Goal: Transaction & Acquisition: Purchase product/service

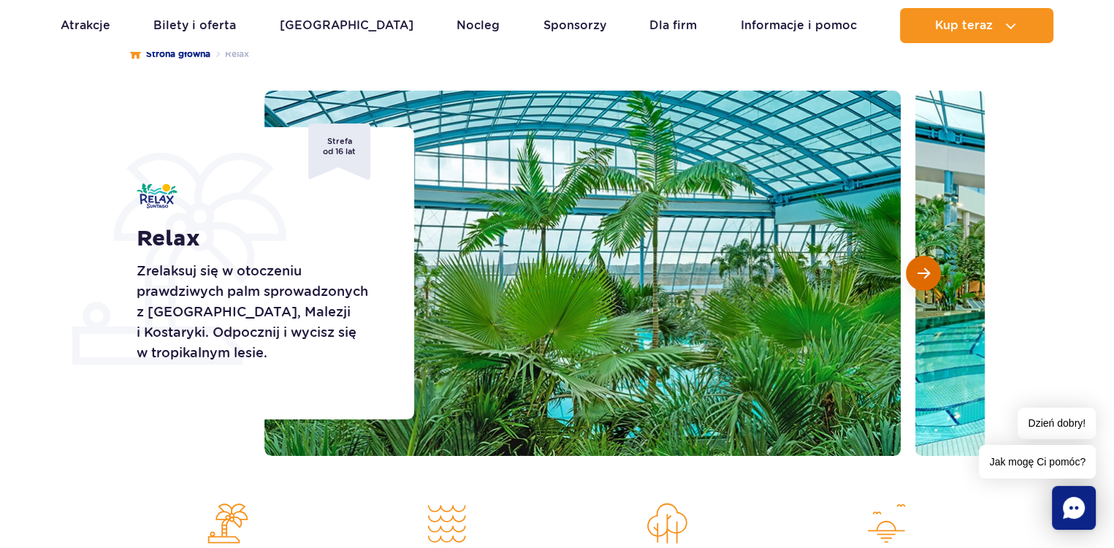
click at [933, 273] on button "Następny slajd" at bounding box center [923, 273] width 35 height 35
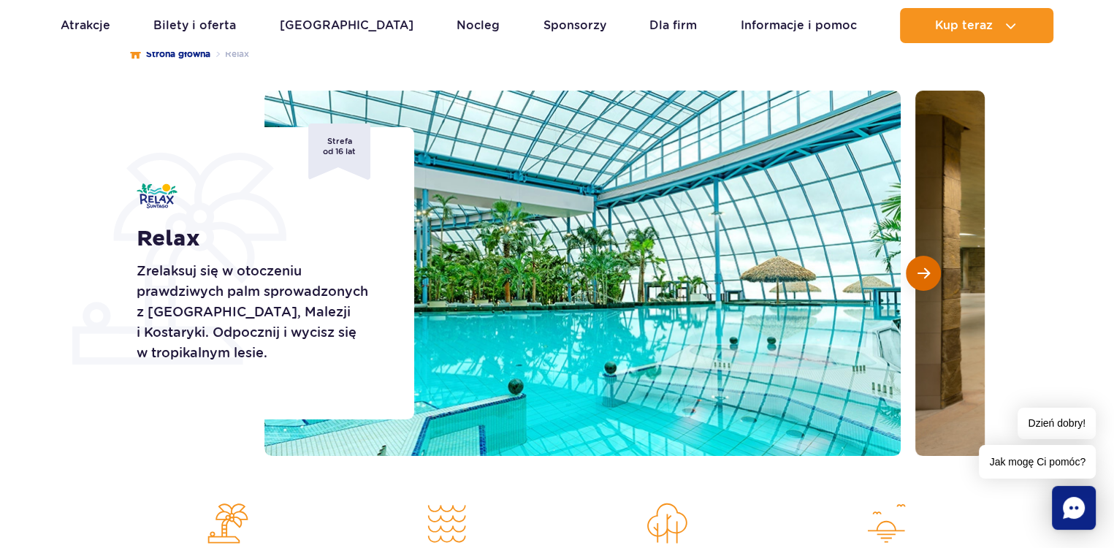
click at [933, 273] on button "Następny slajd" at bounding box center [923, 273] width 35 height 35
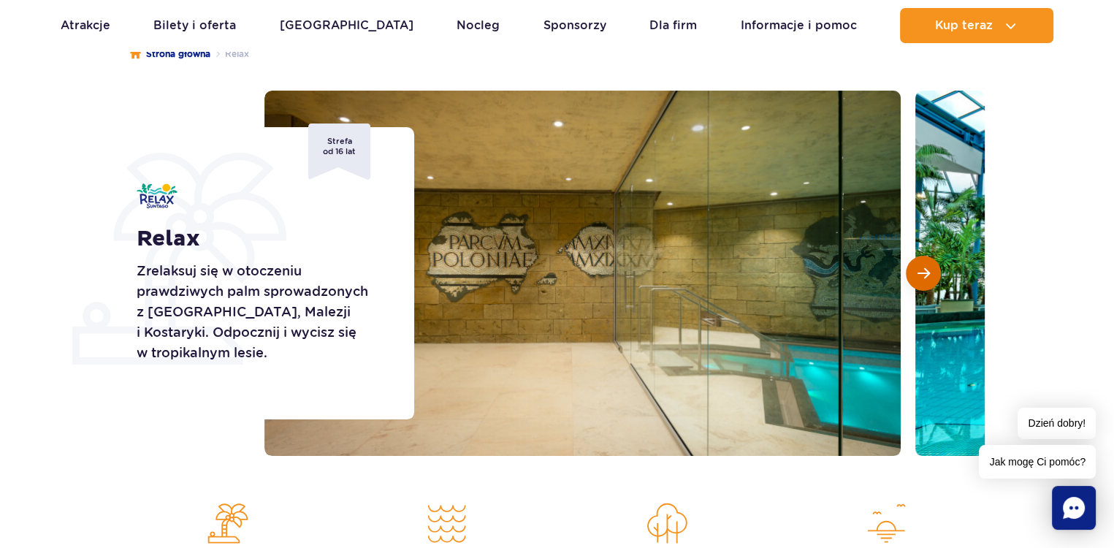
click at [933, 273] on button "Następny slajd" at bounding box center [923, 273] width 35 height 35
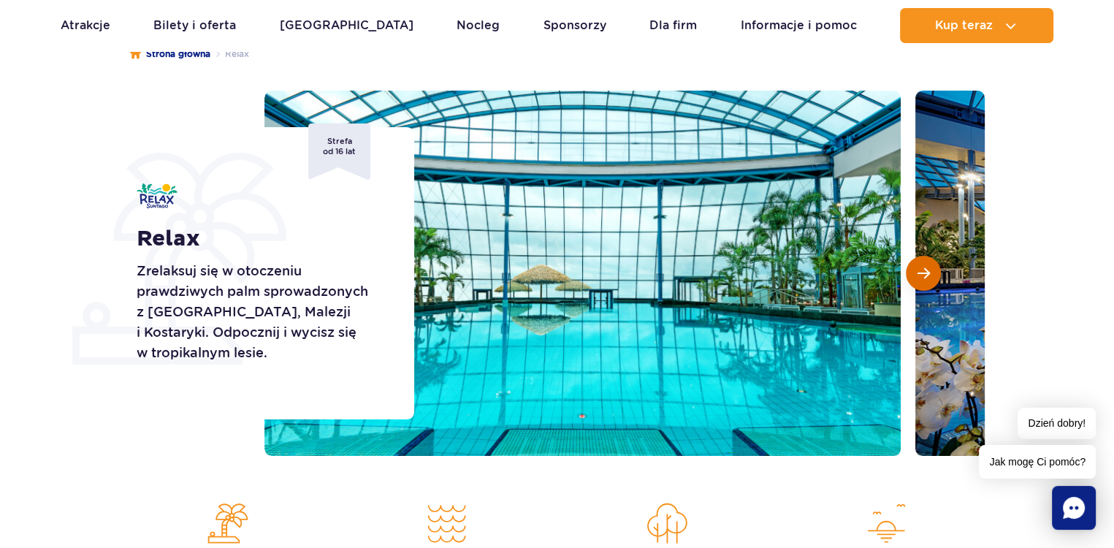
click at [933, 273] on button "Następny slajd" at bounding box center [923, 273] width 35 height 35
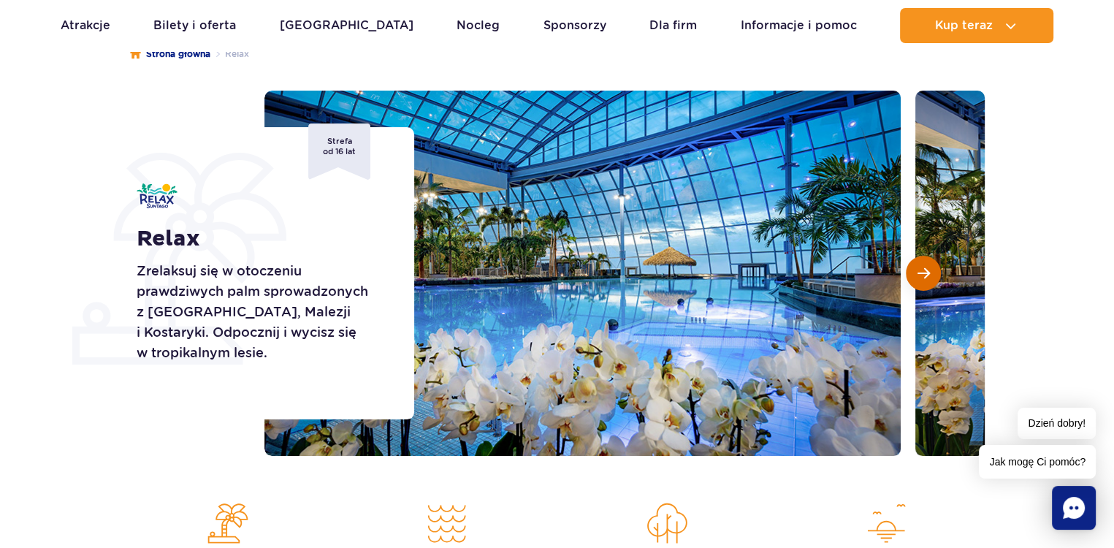
click at [933, 273] on button "Następny slajd" at bounding box center [923, 273] width 35 height 35
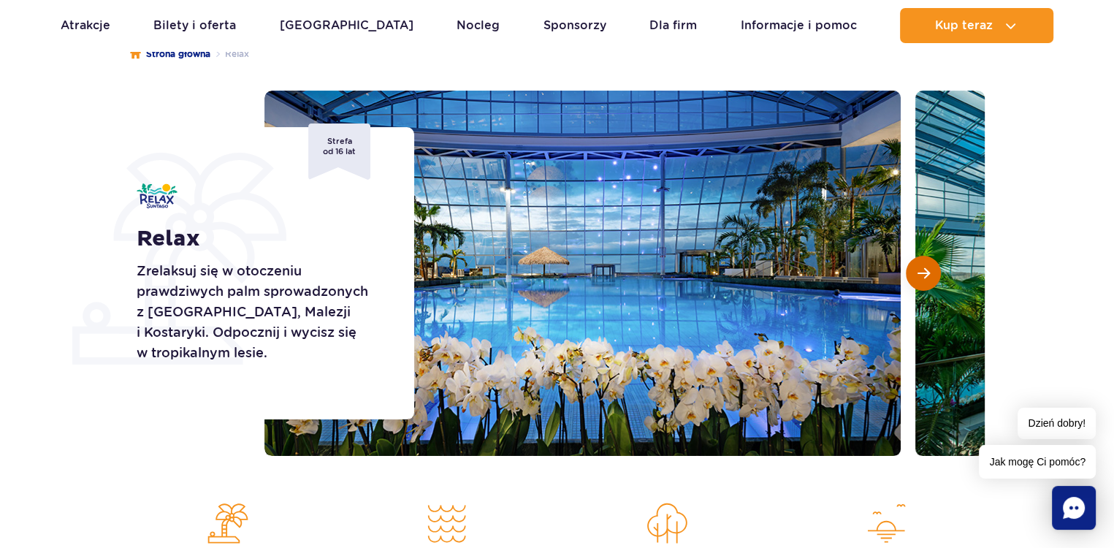
click at [933, 273] on button "Następny slajd" at bounding box center [923, 273] width 35 height 35
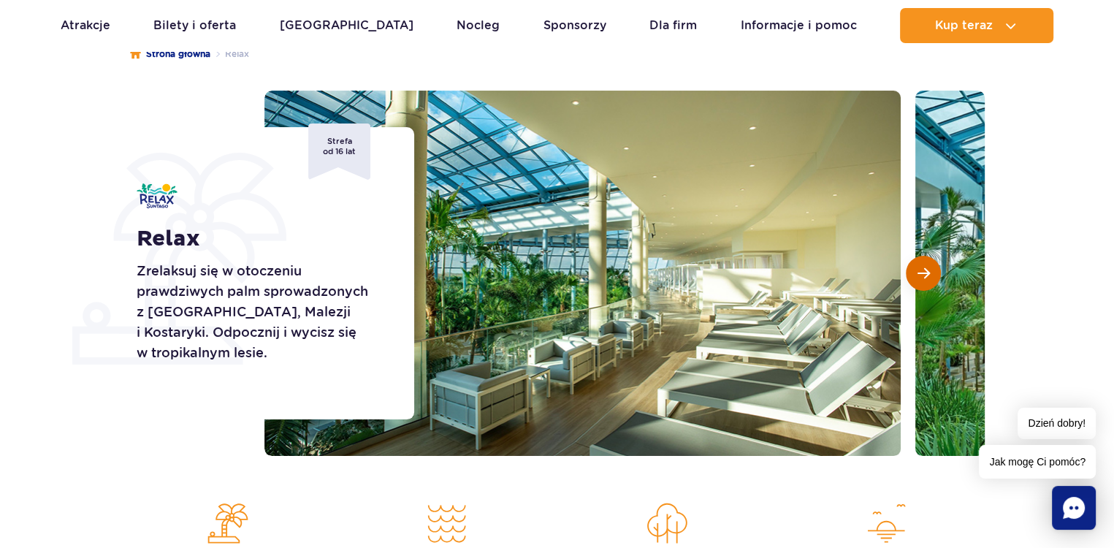
click at [933, 273] on button "Następny slajd" at bounding box center [923, 273] width 35 height 35
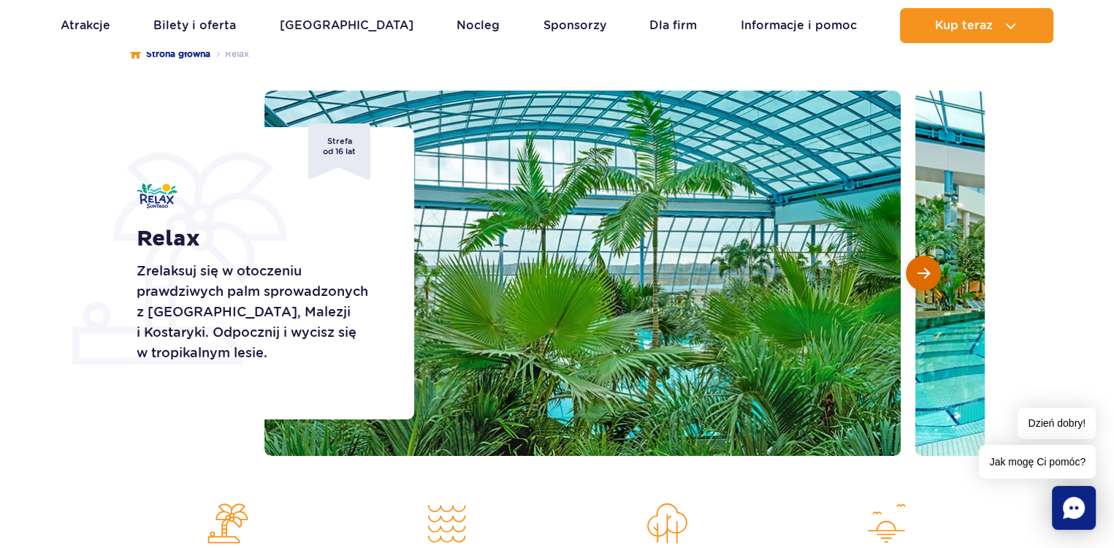
click at [933, 273] on button "Następny slajd" at bounding box center [923, 273] width 35 height 35
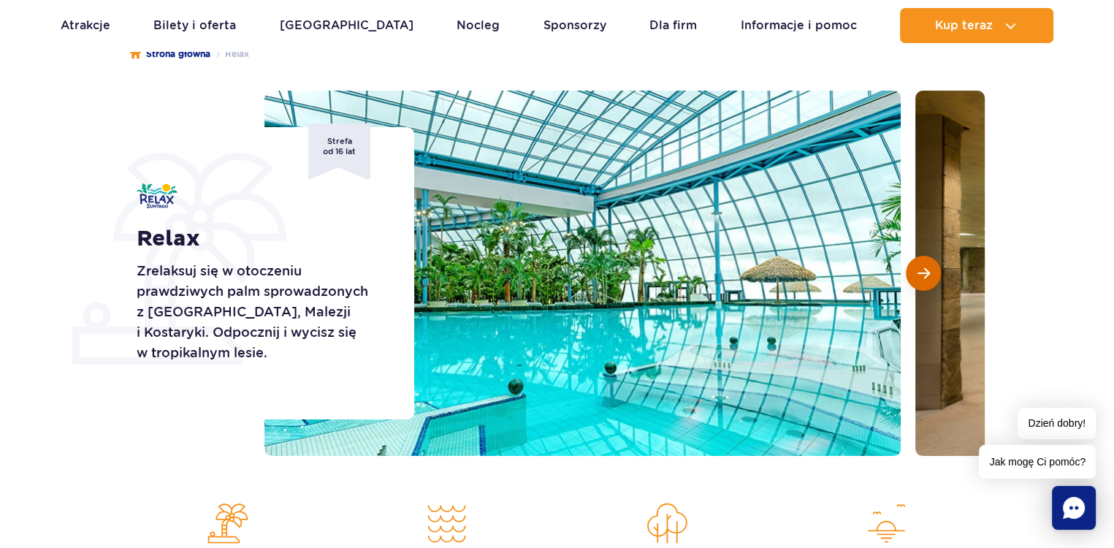
click at [933, 273] on button "Następny slajd" at bounding box center [923, 273] width 35 height 35
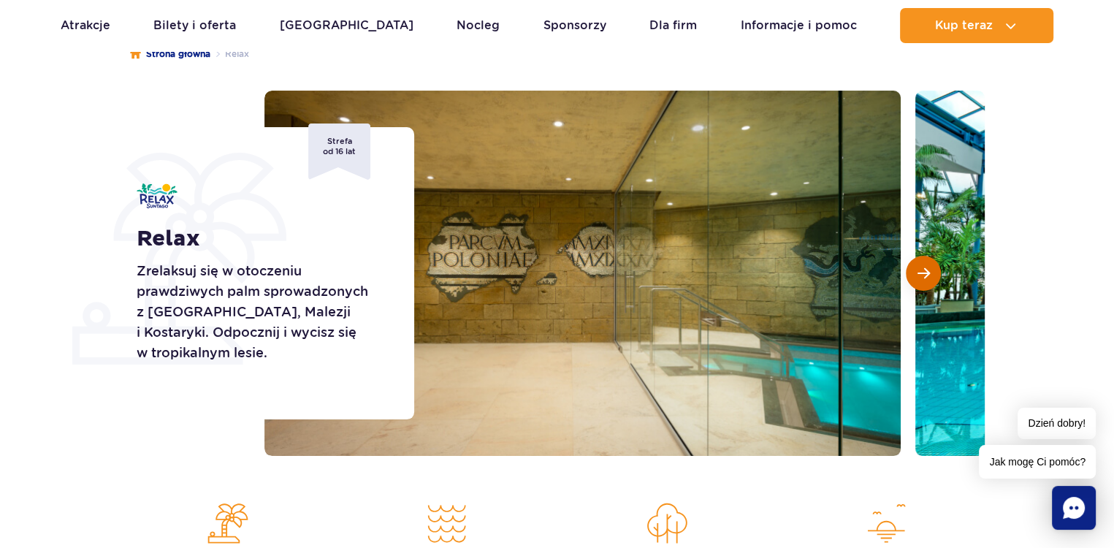
click at [933, 273] on button "Następny slajd" at bounding box center [923, 273] width 35 height 35
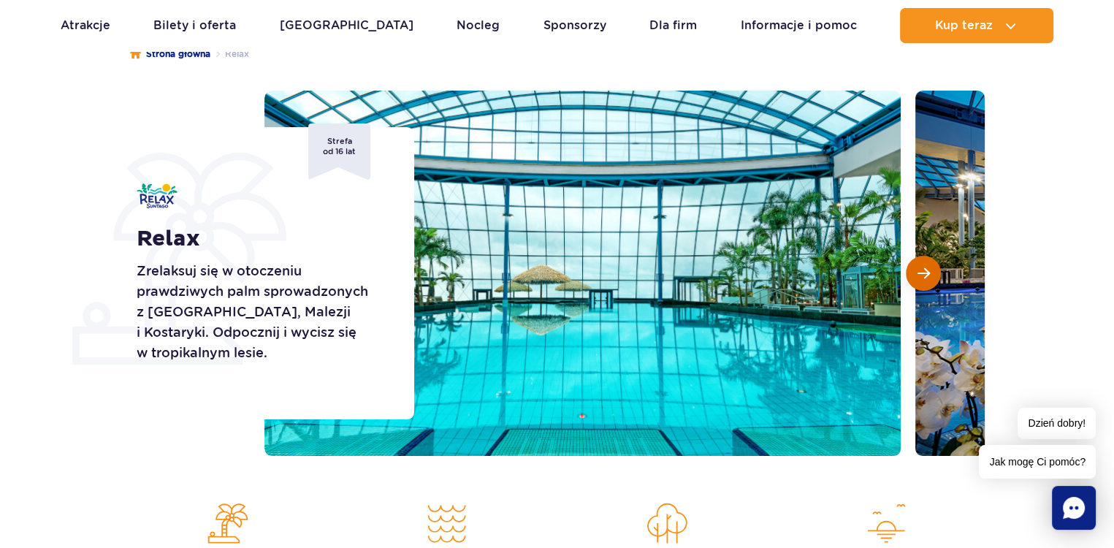
click at [933, 273] on button "Następny slajd" at bounding box center [923, 273] width 35 height 35
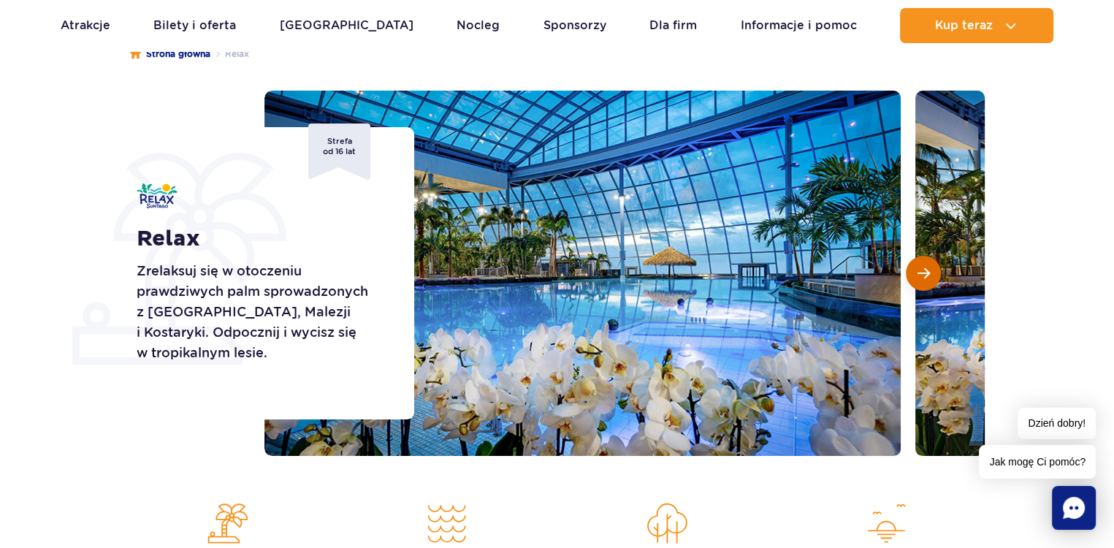
click at [933, 273] on button "Następny slajd" at bounding box center [923, 273] width 35 height 35
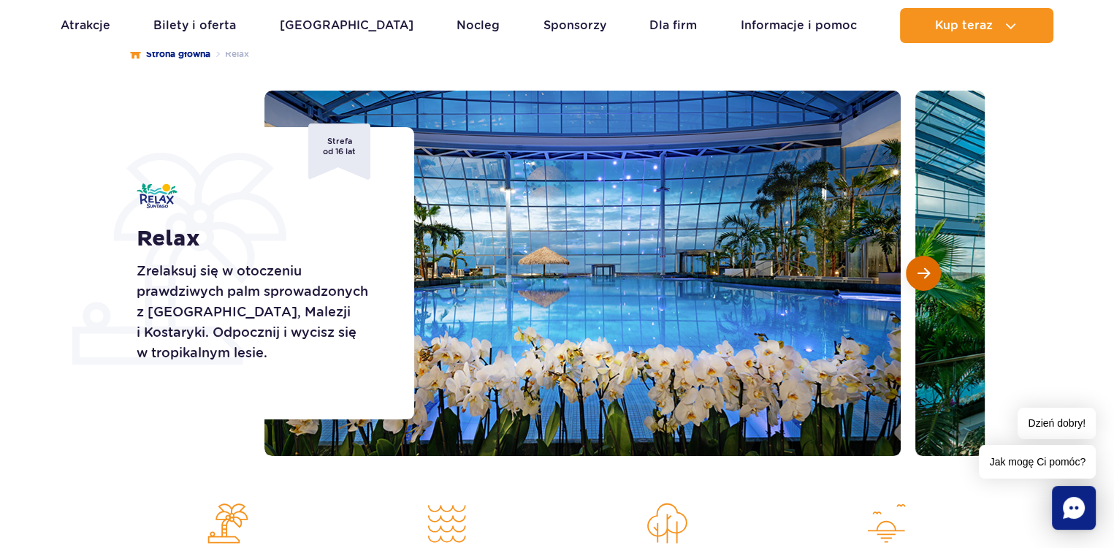
click at [933, 273] on button "Następny slajd" at bounding box center [923, 273] width 35 height 35
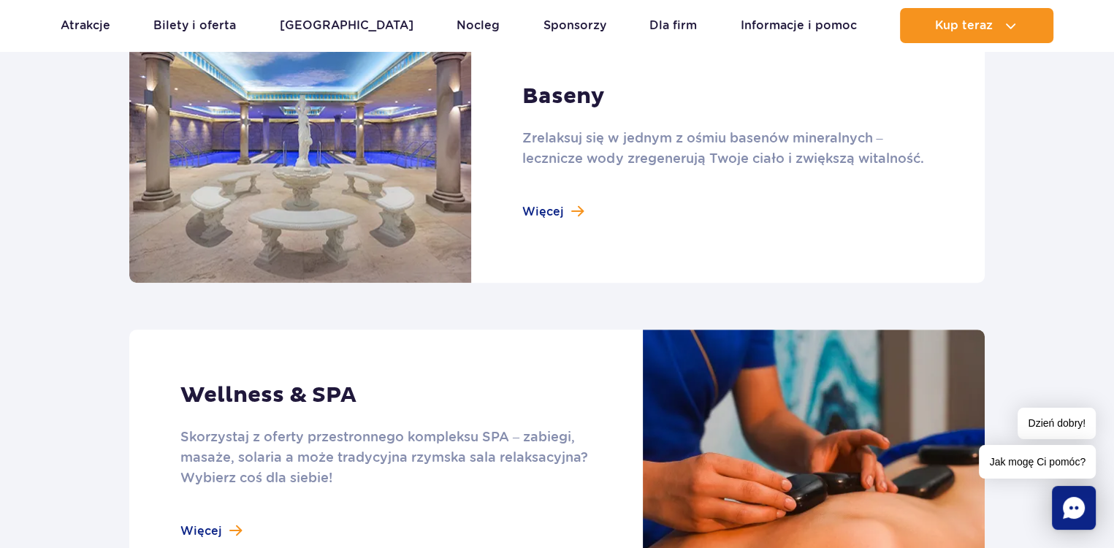
scroll to position [1023, 0]
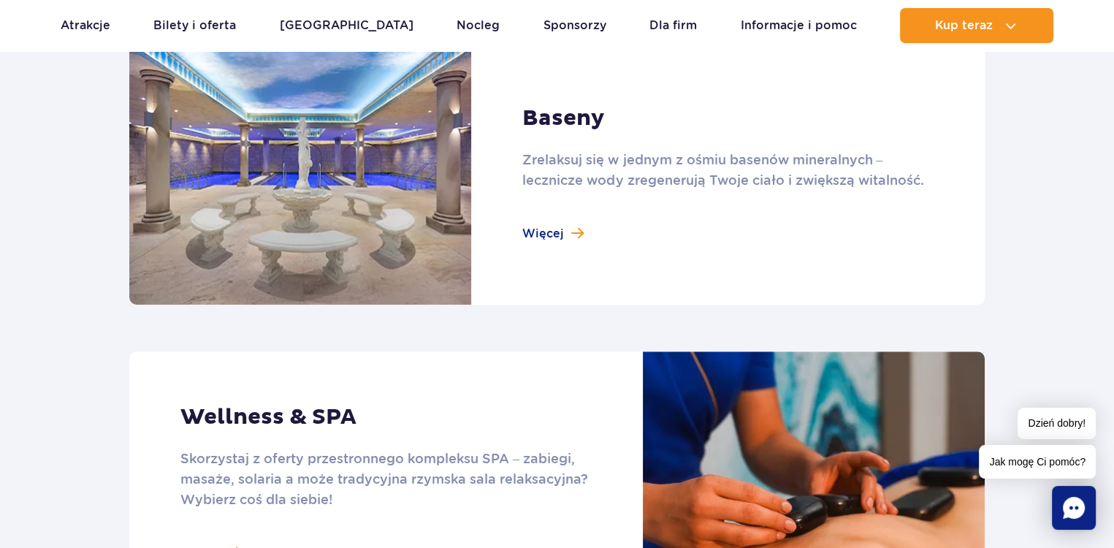
click at [545, 238] on link at bounding box center [557, 173] width 856 height 262
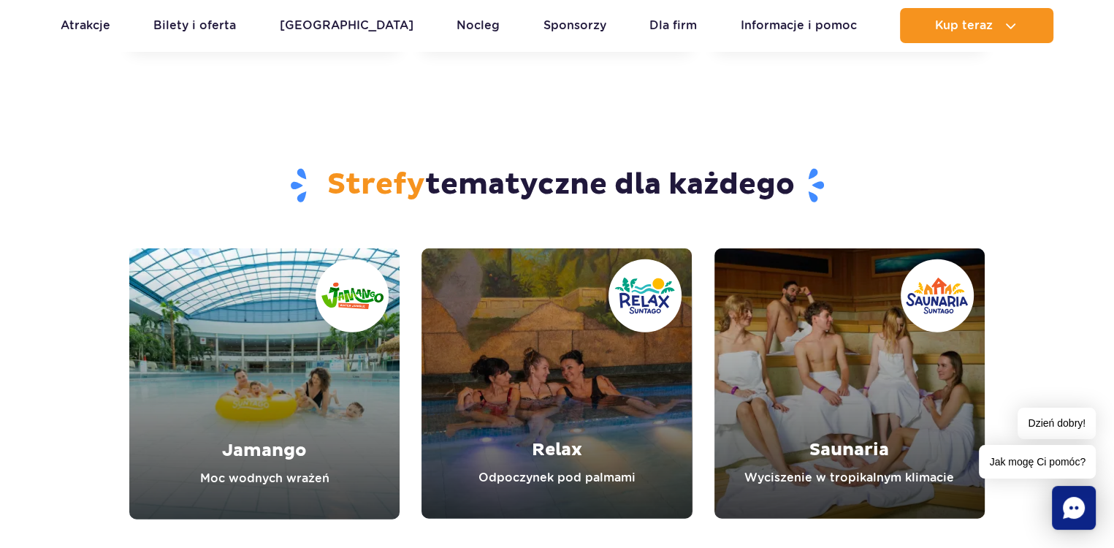
scroll to position [3873, 0]
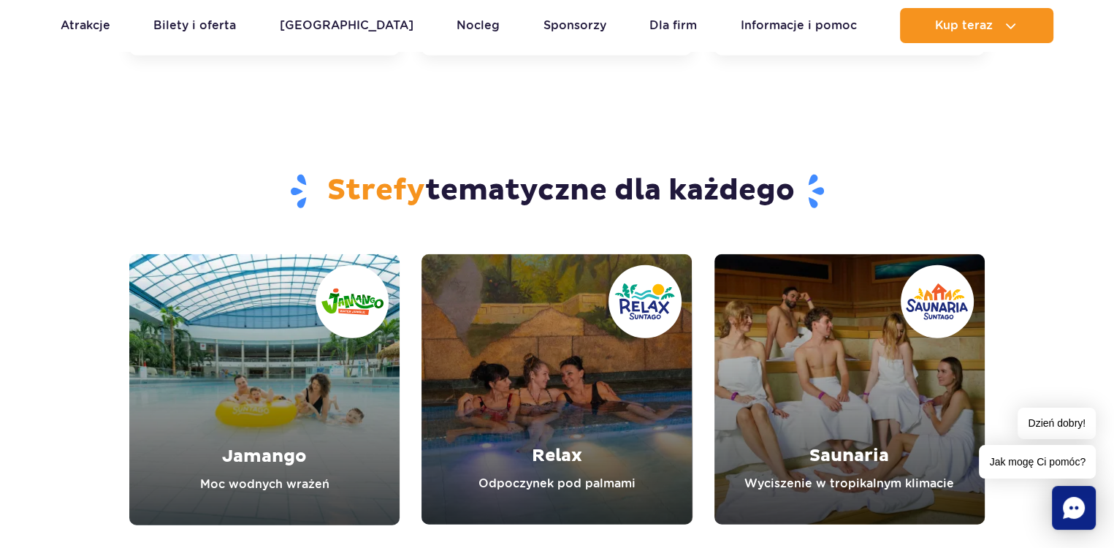
click at [568, 395] on link "Relax" at bounding box center [557, 389] width 270 height 270
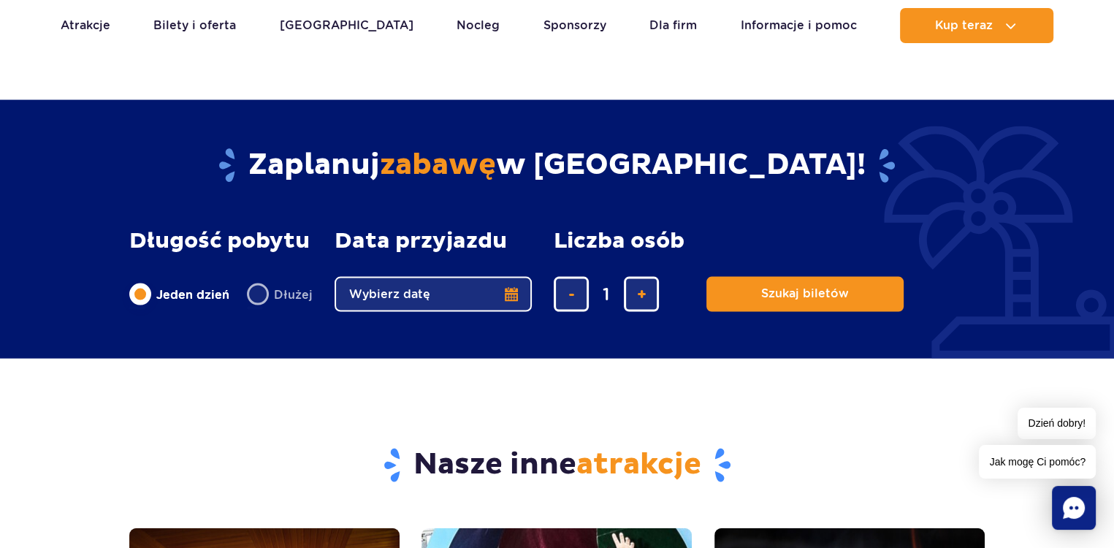
scroll to position [2996, 0]
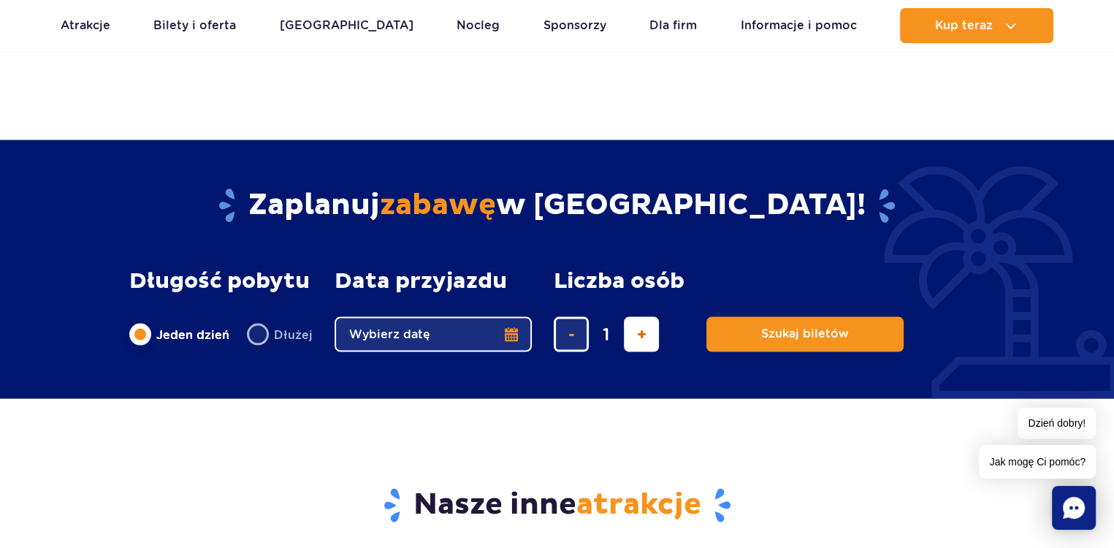
click at [637, 335] on span "dodaj bilet" at bounding box center [642, 335] width 10 height 0
type input "2"
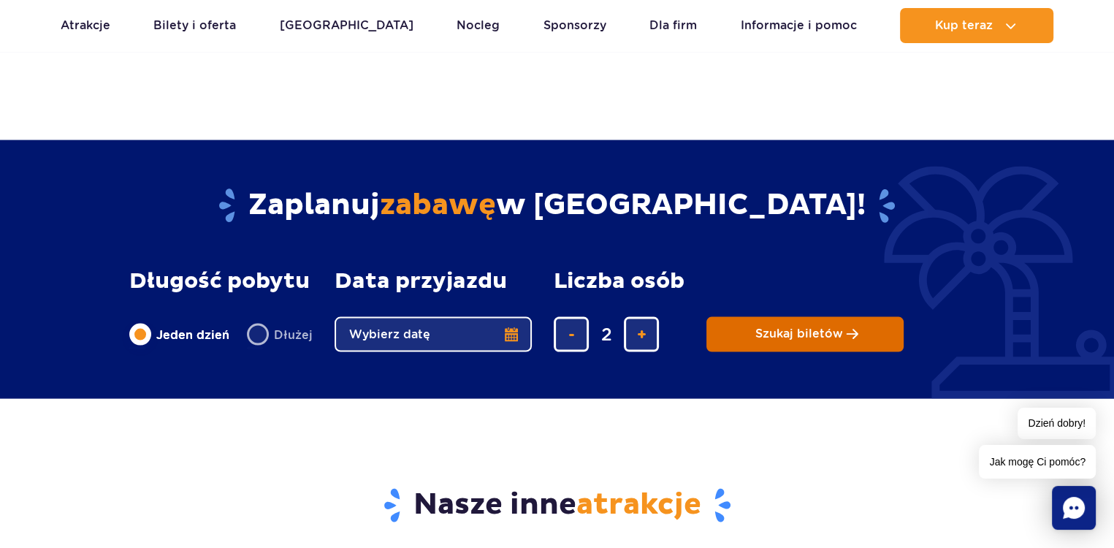
click at [805, 325] on button "Szukaj biletów" at bounding box center [805, 334] width 197 height 35
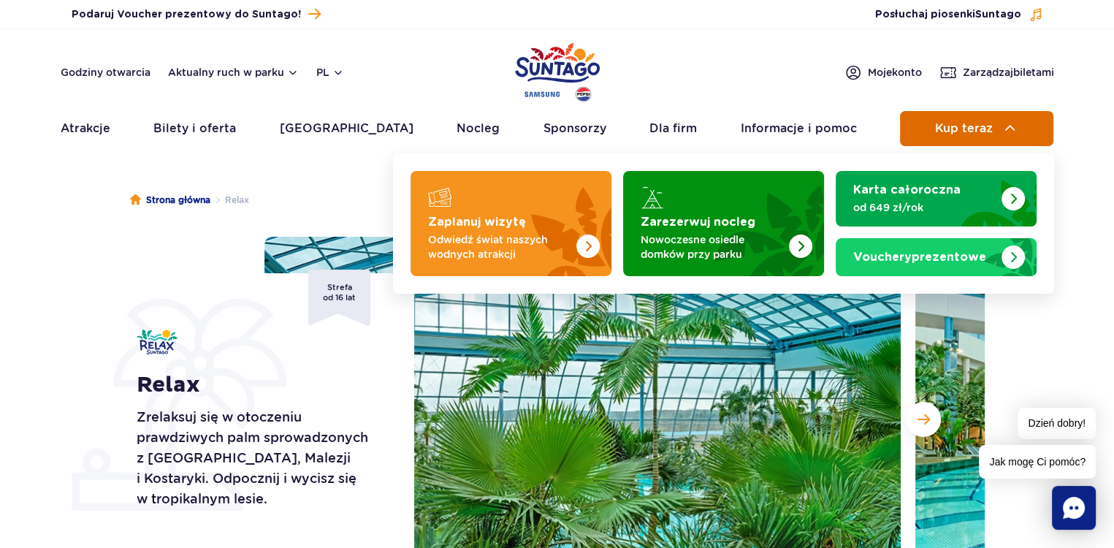
click at [1013, 121] on img at bounding box center [1011, 129] width 18 height 18
click at [1008, 128] on img at bounding box center [1011, 129] width 18 height 18
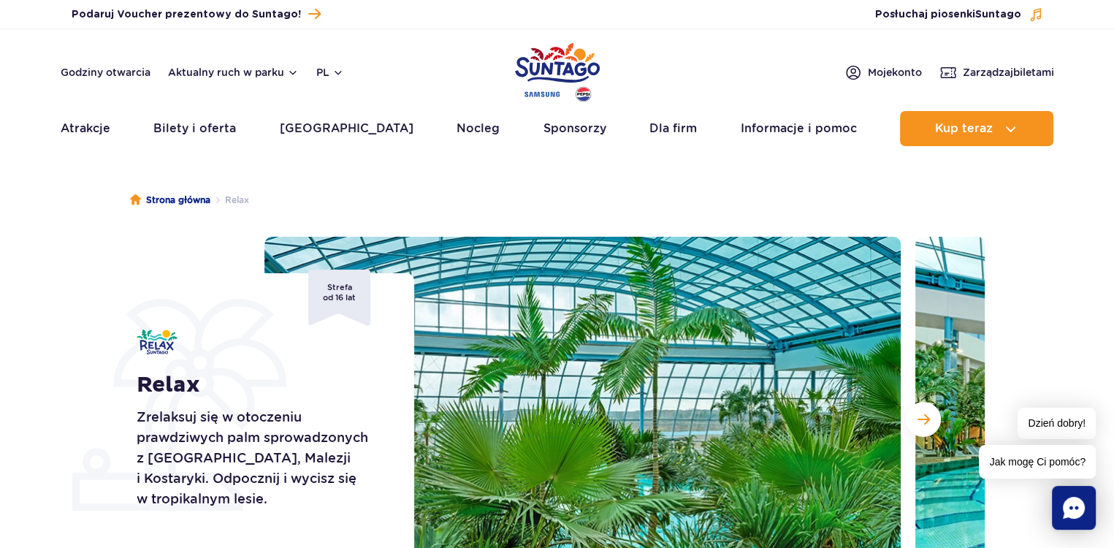
click at [666, 402] on img at bounding box center [583, 419] width 637 height 365
click at [710, 204] on ul "Strona główna Relax" at bounding box center [557, 200] width 855 height 73
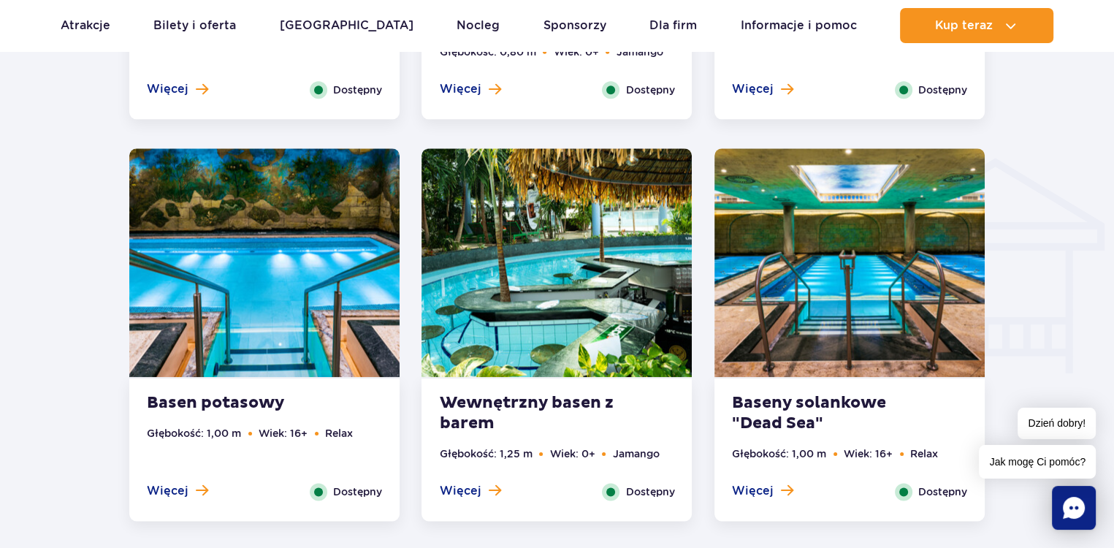
scroll to position [1681, 0]
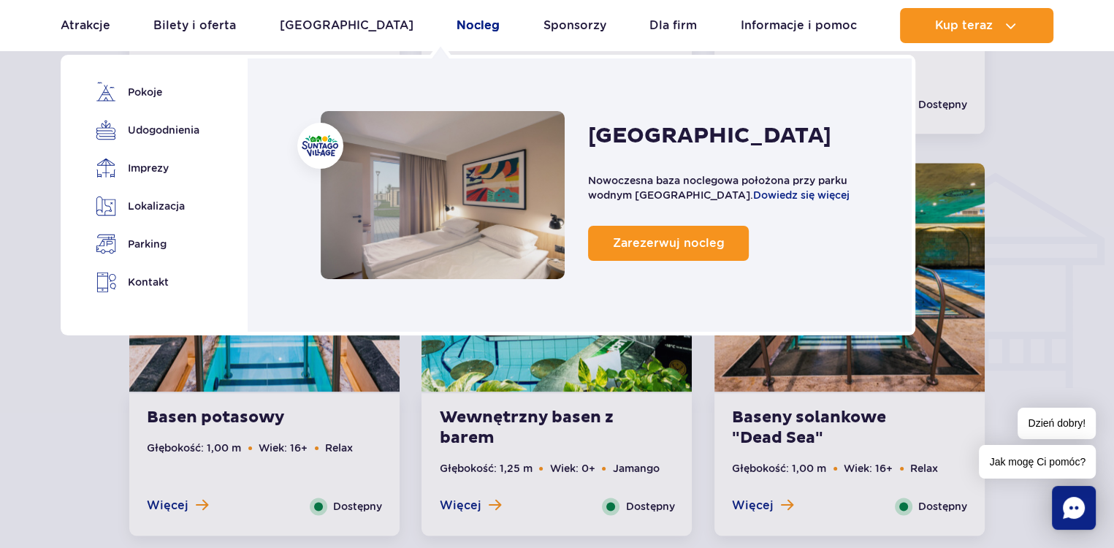
click at [457, 22] on link "Nocleg" at bounding box center [478, 25] width 43 height 35
